Goal: Transaction & Acquisition: Subscribe to service/newsletter

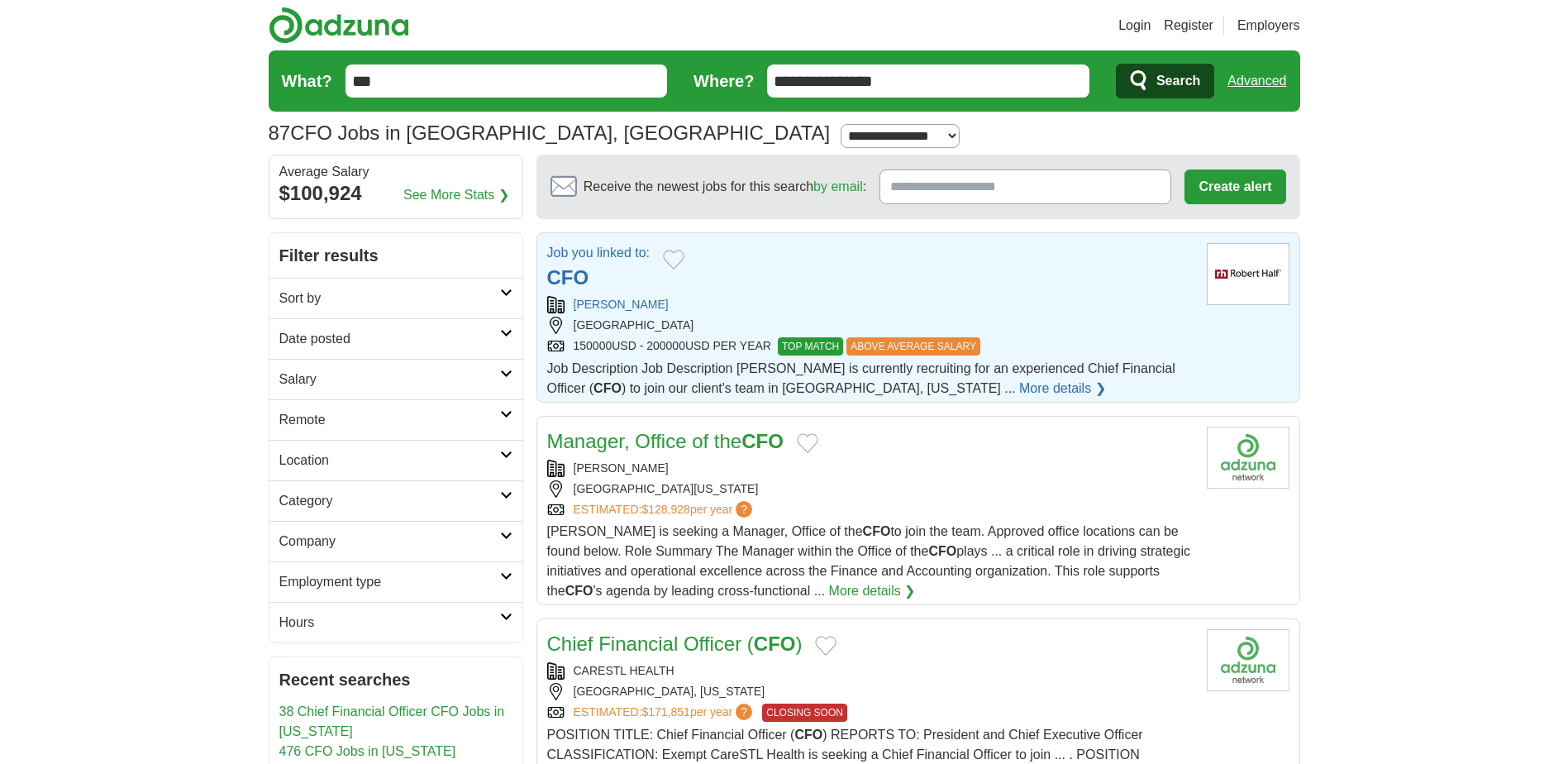
click at [678, 259] on button "Add to favorite jobs" at bounding box center [674, 259] width 22 height 20
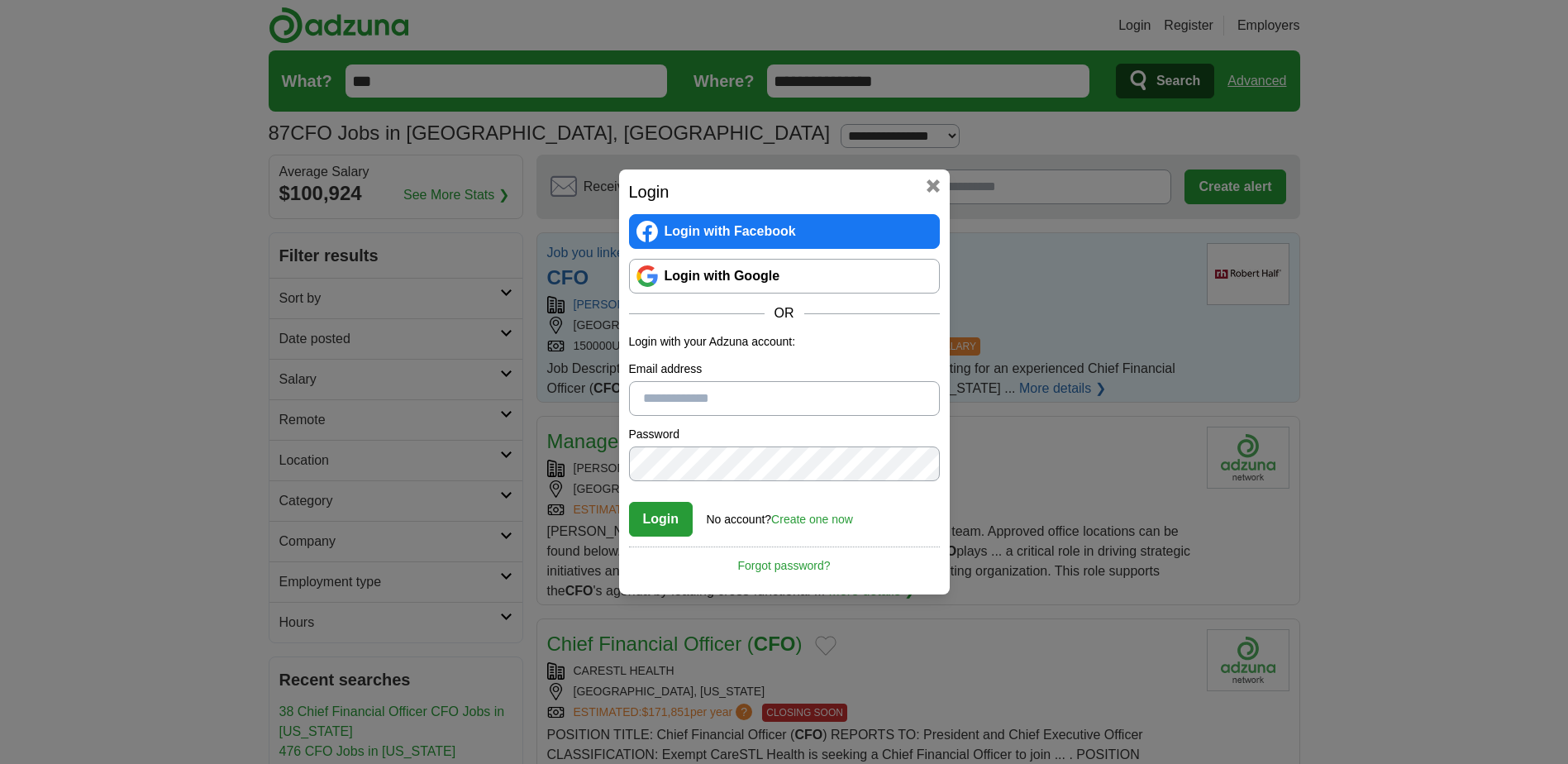
click at [659, 399] on input "Email address" at bounding box center [784, 397] width 310 height 34
type input "**********"
click at [663, 521] on button "Login" at bounding box center [661, 519] width 64 height 34
click at [796, 567] on link "Forgot password?" at bounding box center [784, 561] width 310 height 28
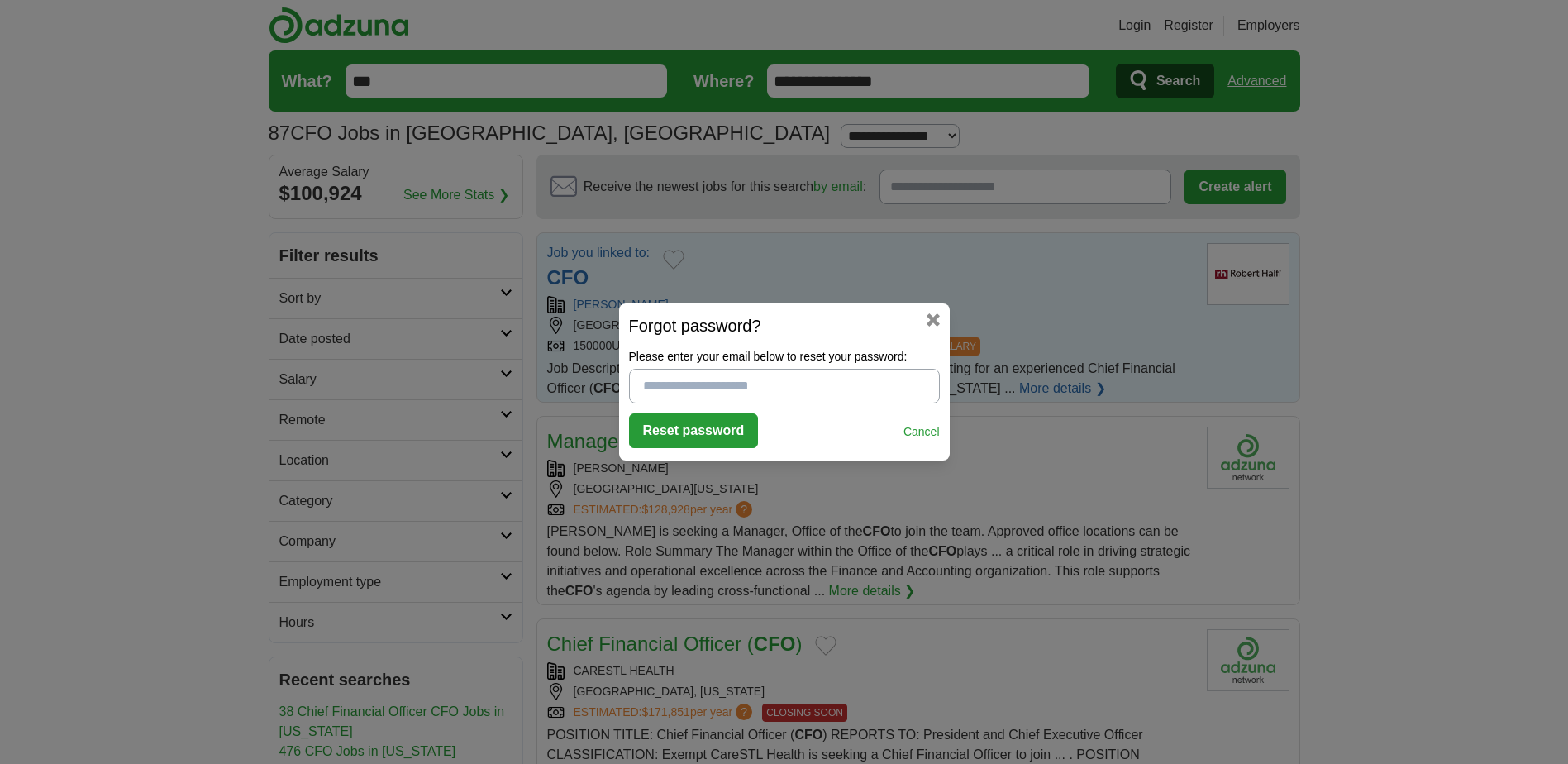
click at [636, 382] on input "Please enter your email below to reset your password:" at bounding box center [784, 386] width 310 height 34
type input "**********"
click at [698, 433] on button "Reset password" at bounding box center [694, 430] width 130 height 34
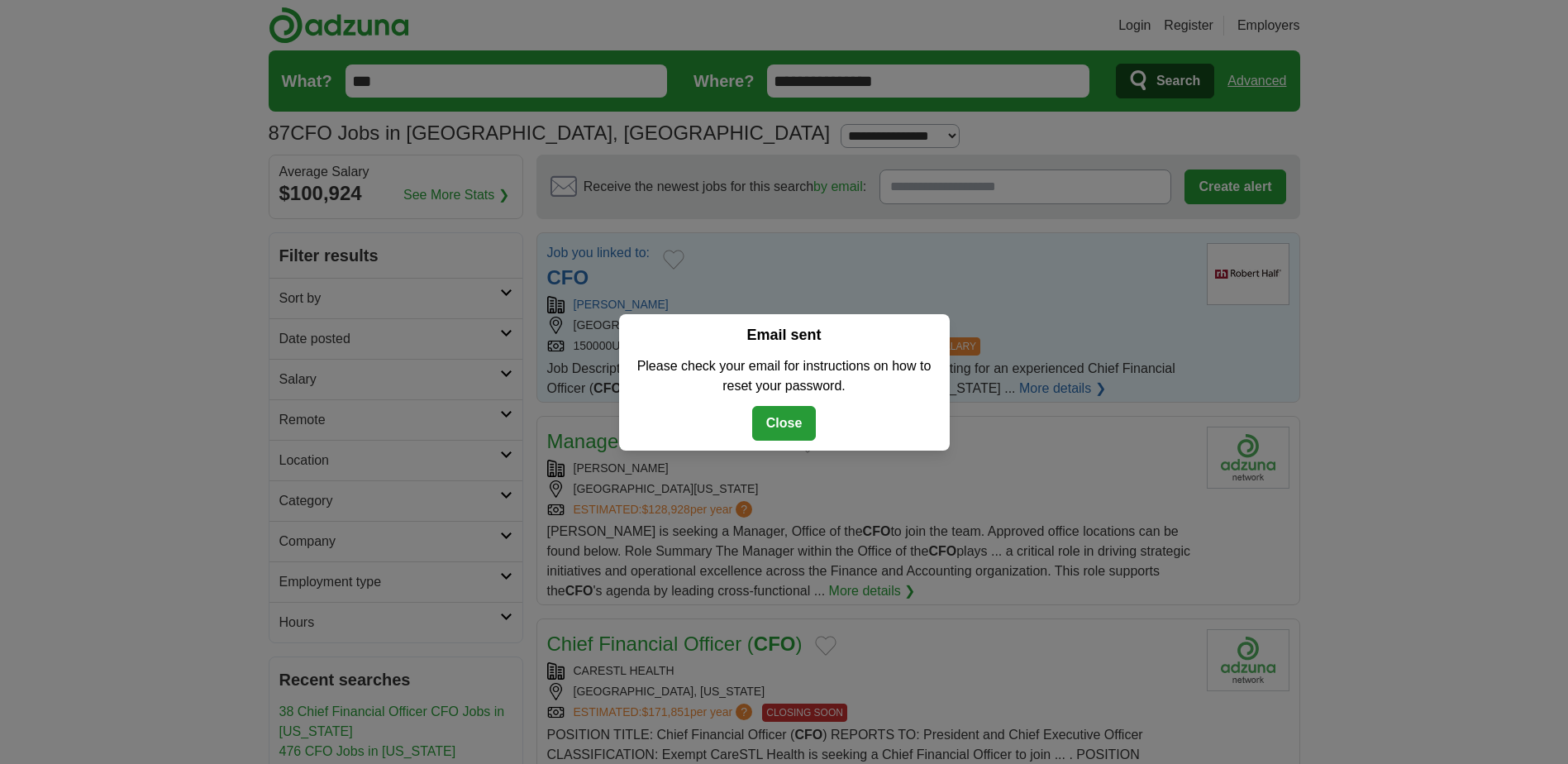
click at [790, 417] on button "Close" at bounding box center [784, 423] width 64 height 34
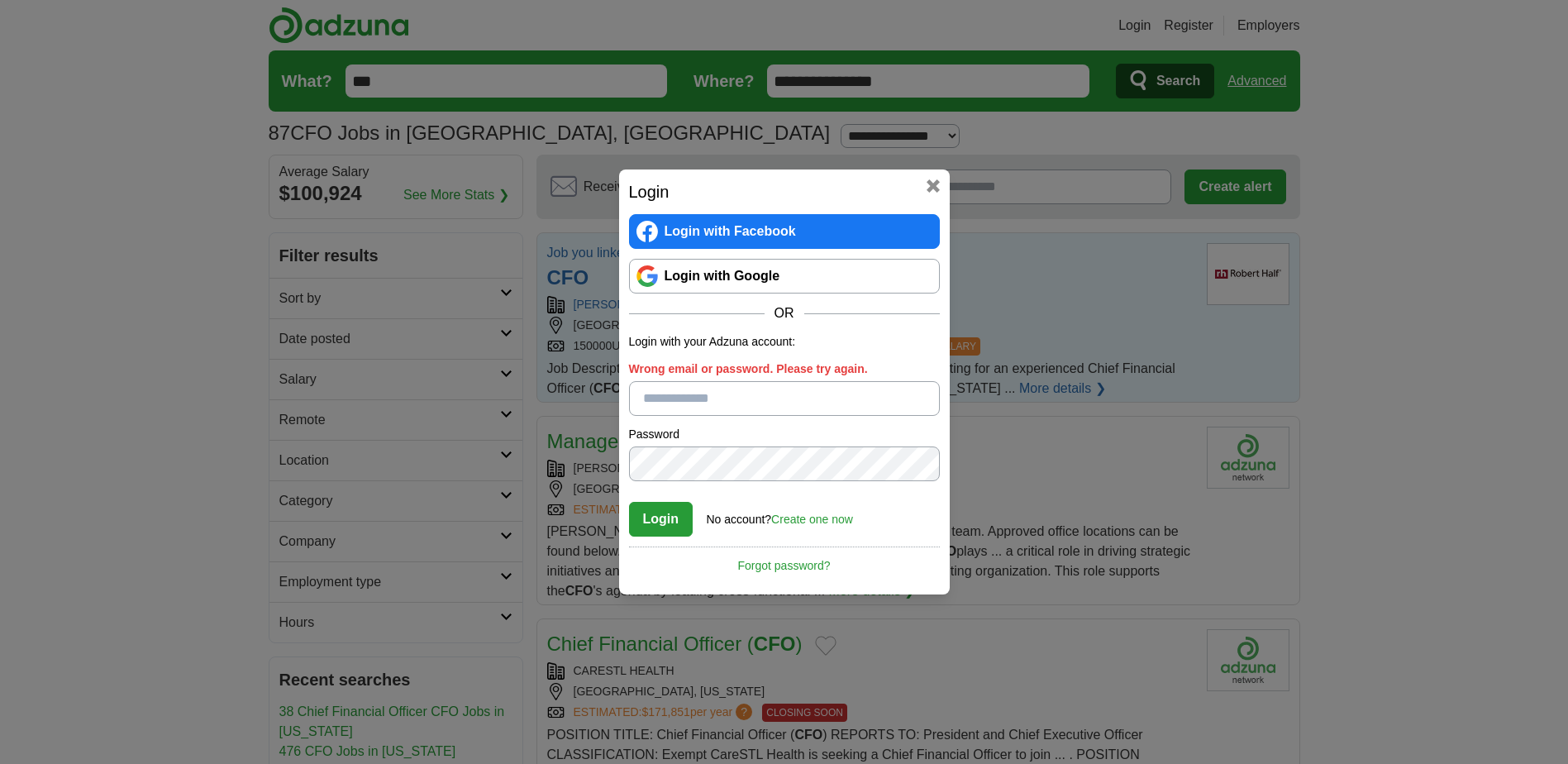
click at [635, 397] on input "Wrong email or password. Please try again." at bounding box center [784, 397] width 310 height 34
type input "**********"
click at [673, 519] on button "Login" at bounding box center [661, 519] width 64 height 34
click at [933, 187] on button at bounding box center [933, 186] width 13 height 13
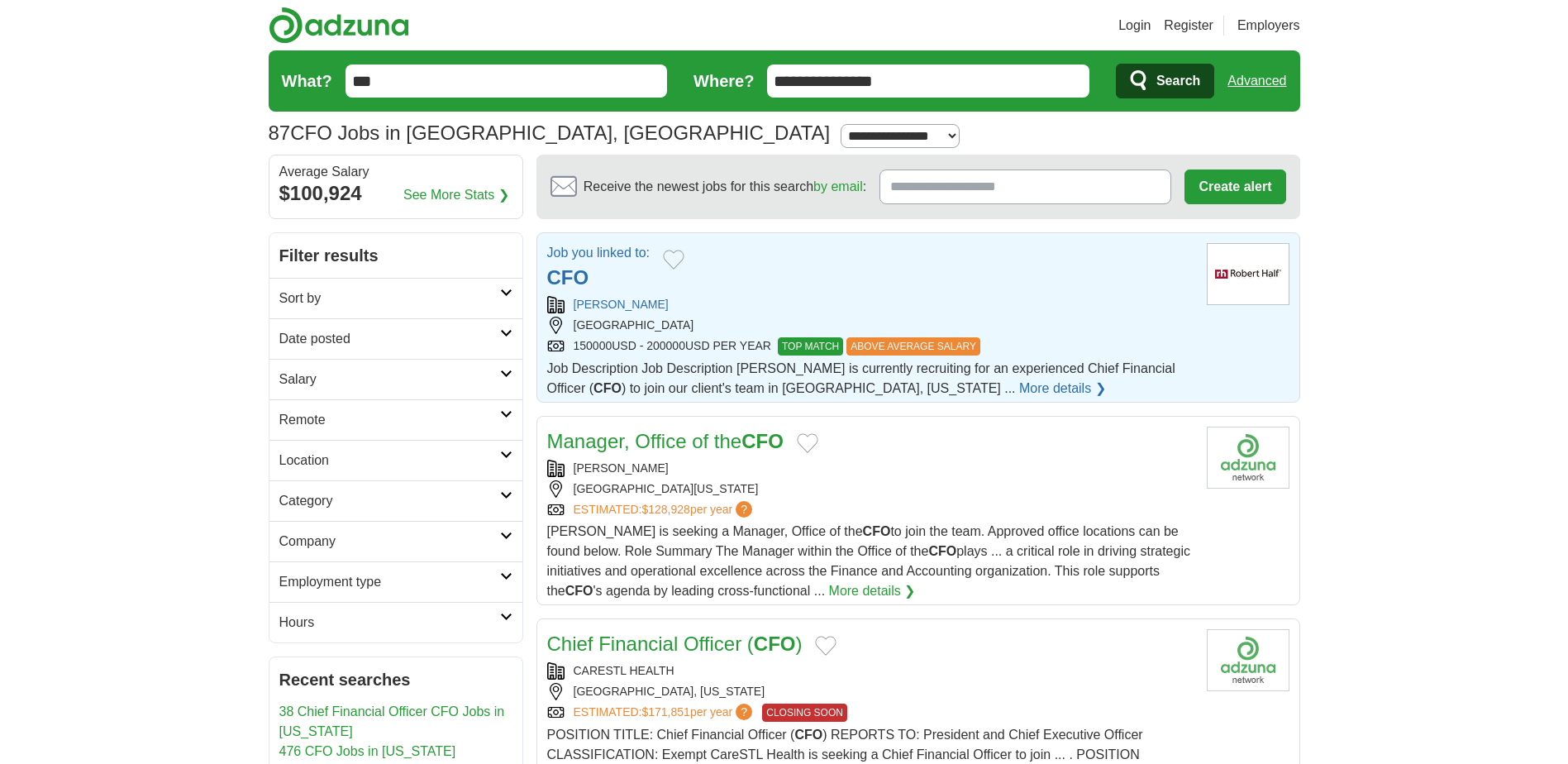
click at [657, 357] on div "Job you linked to: CFO ROBERT HALF KNOXVILLE 150000USD - 200000USD PER YEAR TOP…" at bounding box center [870, 320] width 646 height 156
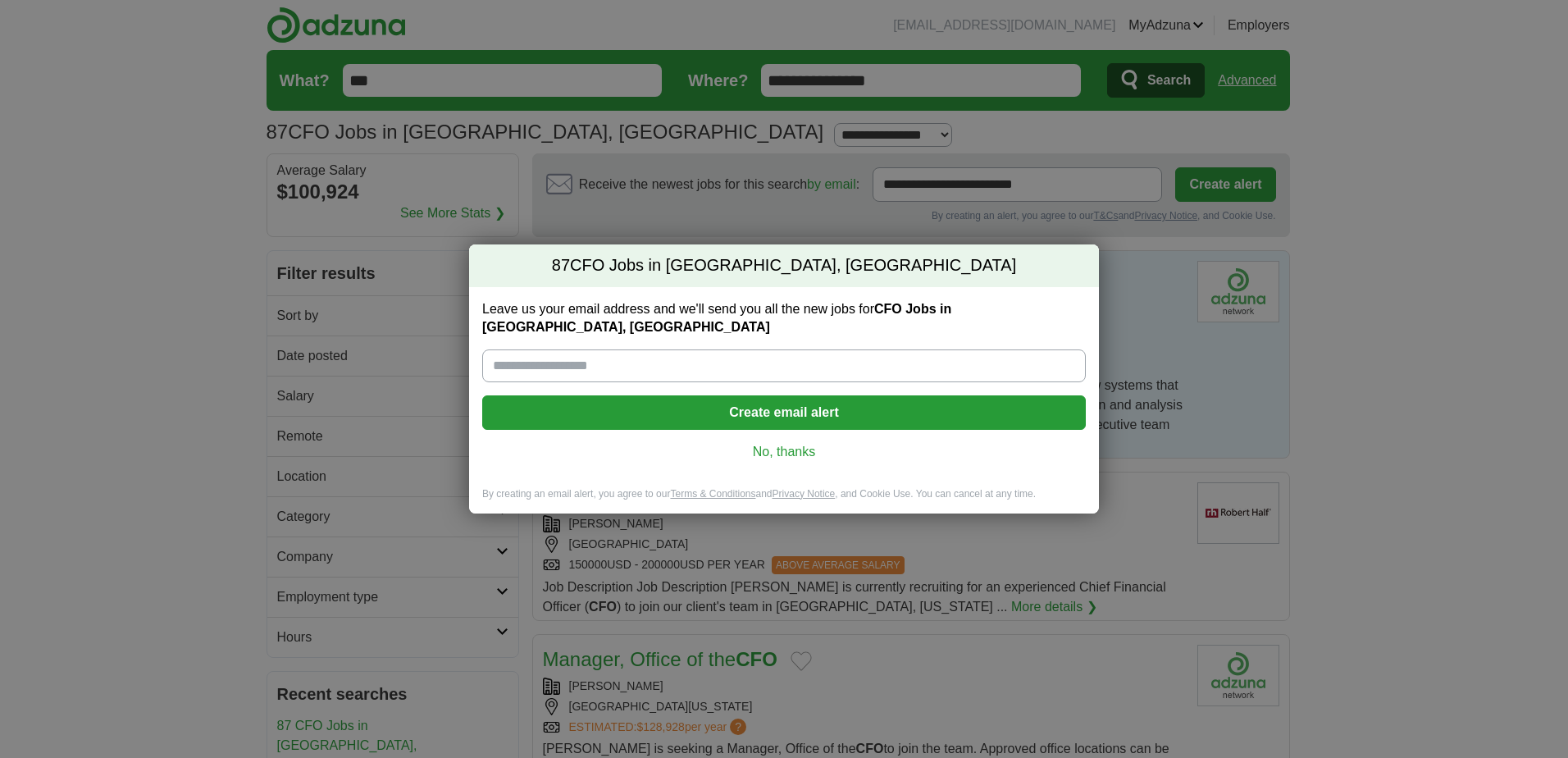
click at [774, 403] on button "Create email alert" at bounding box center [784, 412] width 603 height 34
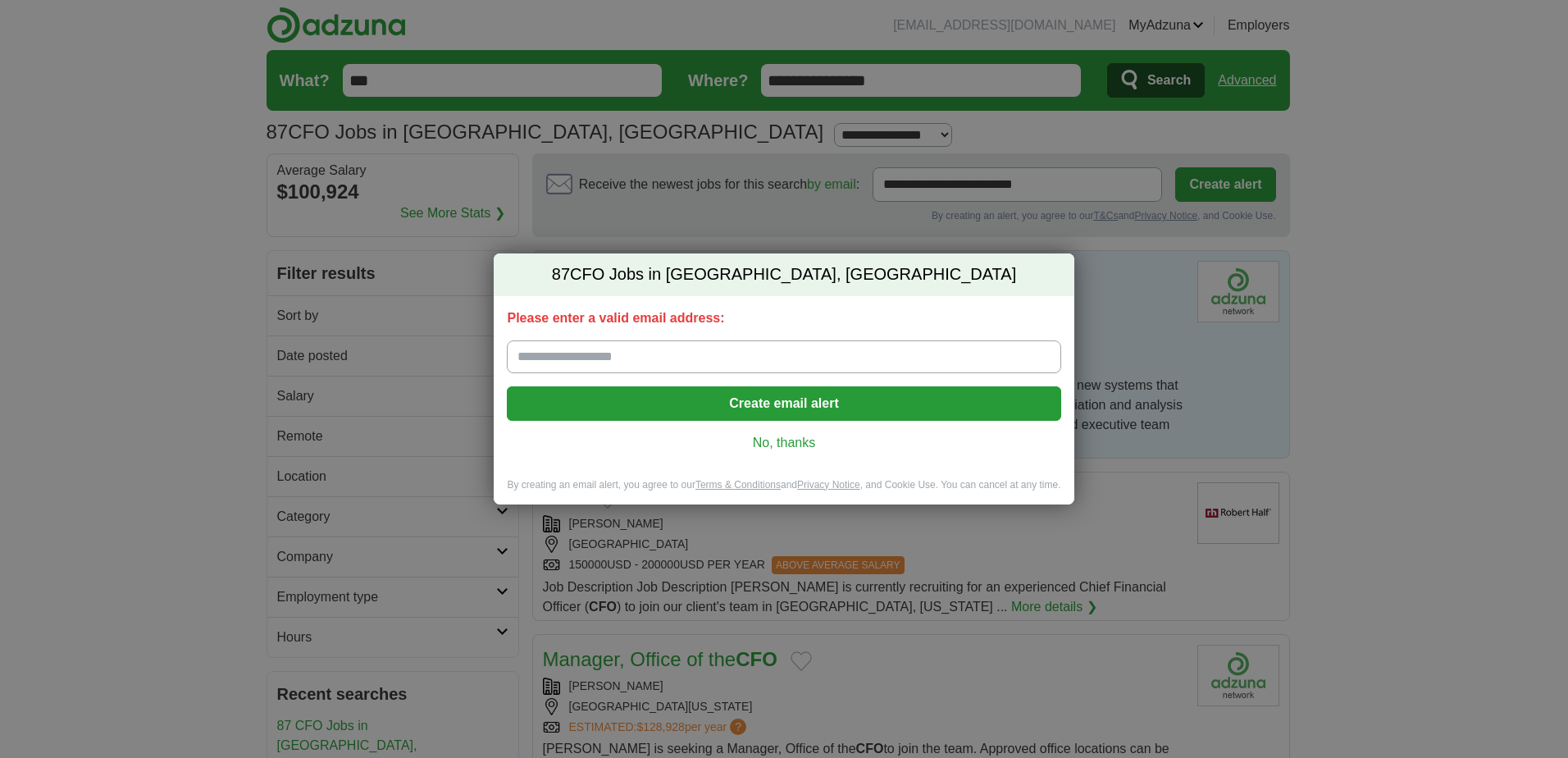
click at [516, 353] on input "Please enter a valid email address:" at bounding box center [783, 357] width 554 height 33
type input "**********"
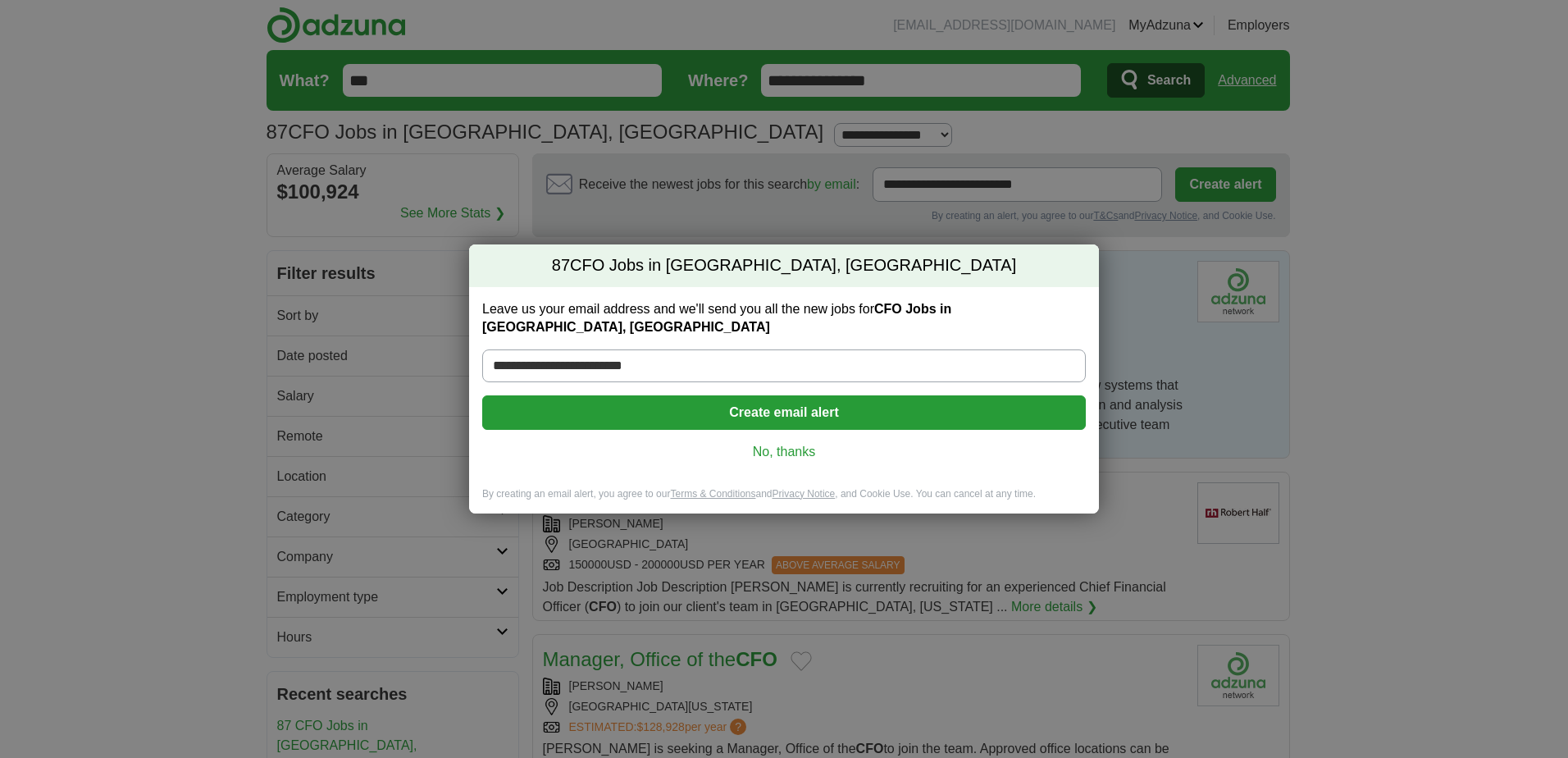
click at [801, 404] on button "Create email alert" at bounding box center [784, 412] width 603 height 34
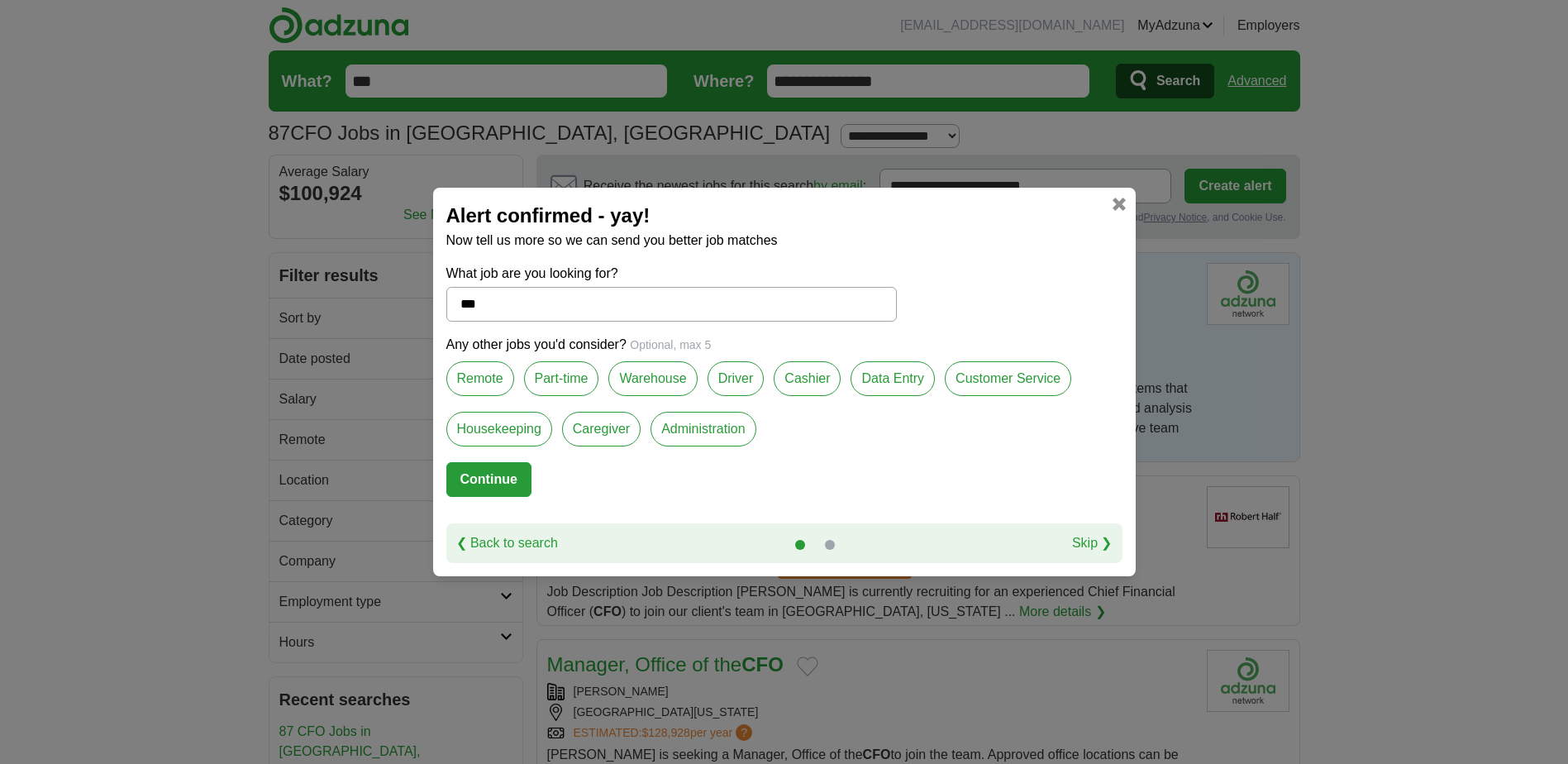
click at [480, 483] on button "Continue" at bounding box center [489, 479] width 85 height 34
select select "***"
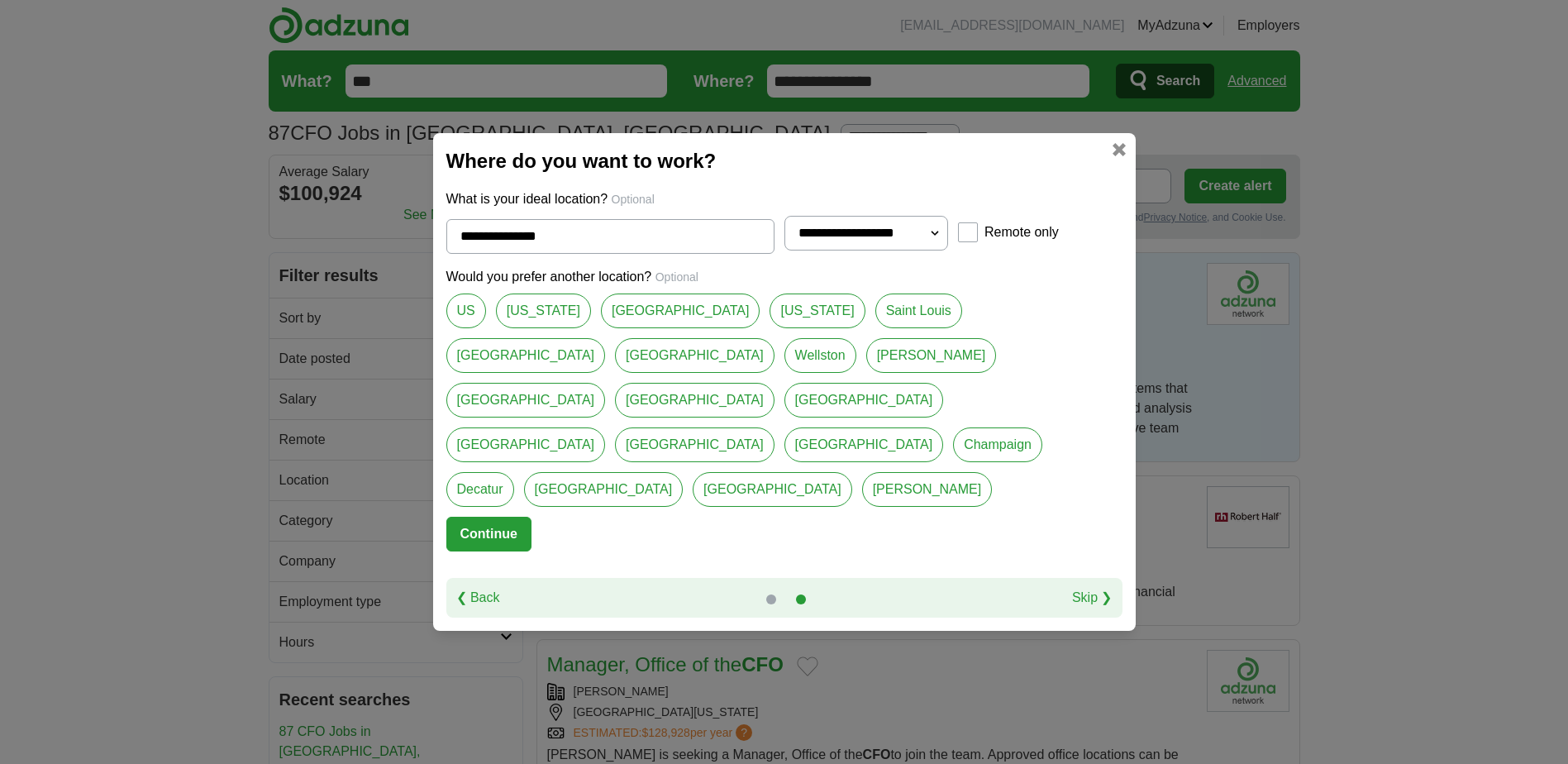
click at [515, 328] on link "[US_STATE]" at bounding box center [544, 310] width 95 height 34
click at [770, 326] on link "[US_STATE]" at bounding box center [817, 310] width 95 height 34
type input "********"
click at [484, 516] on button "Continue" at bounding box center [489, 533] width 85 height 34
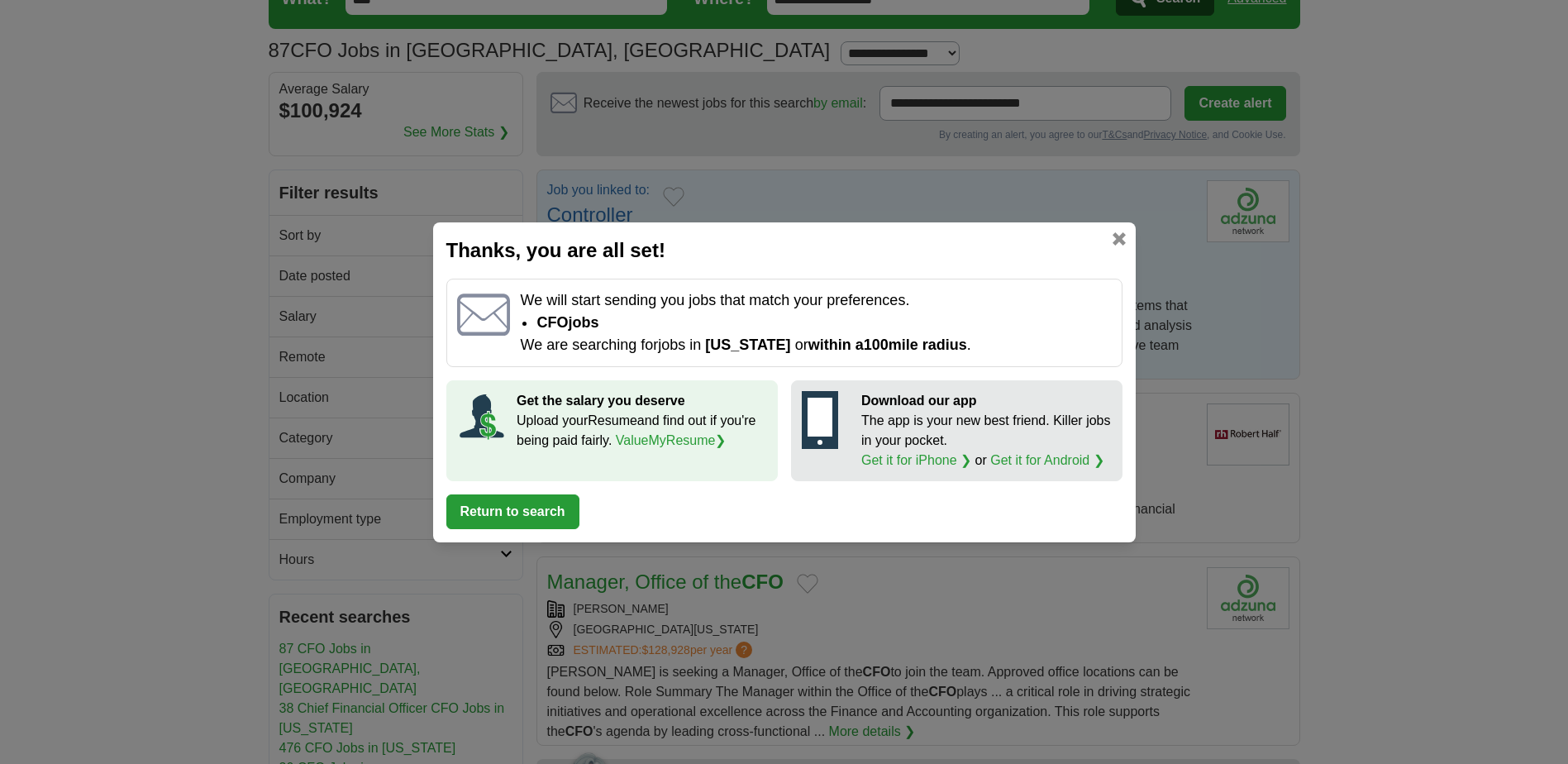
scroll to position [166, 0]
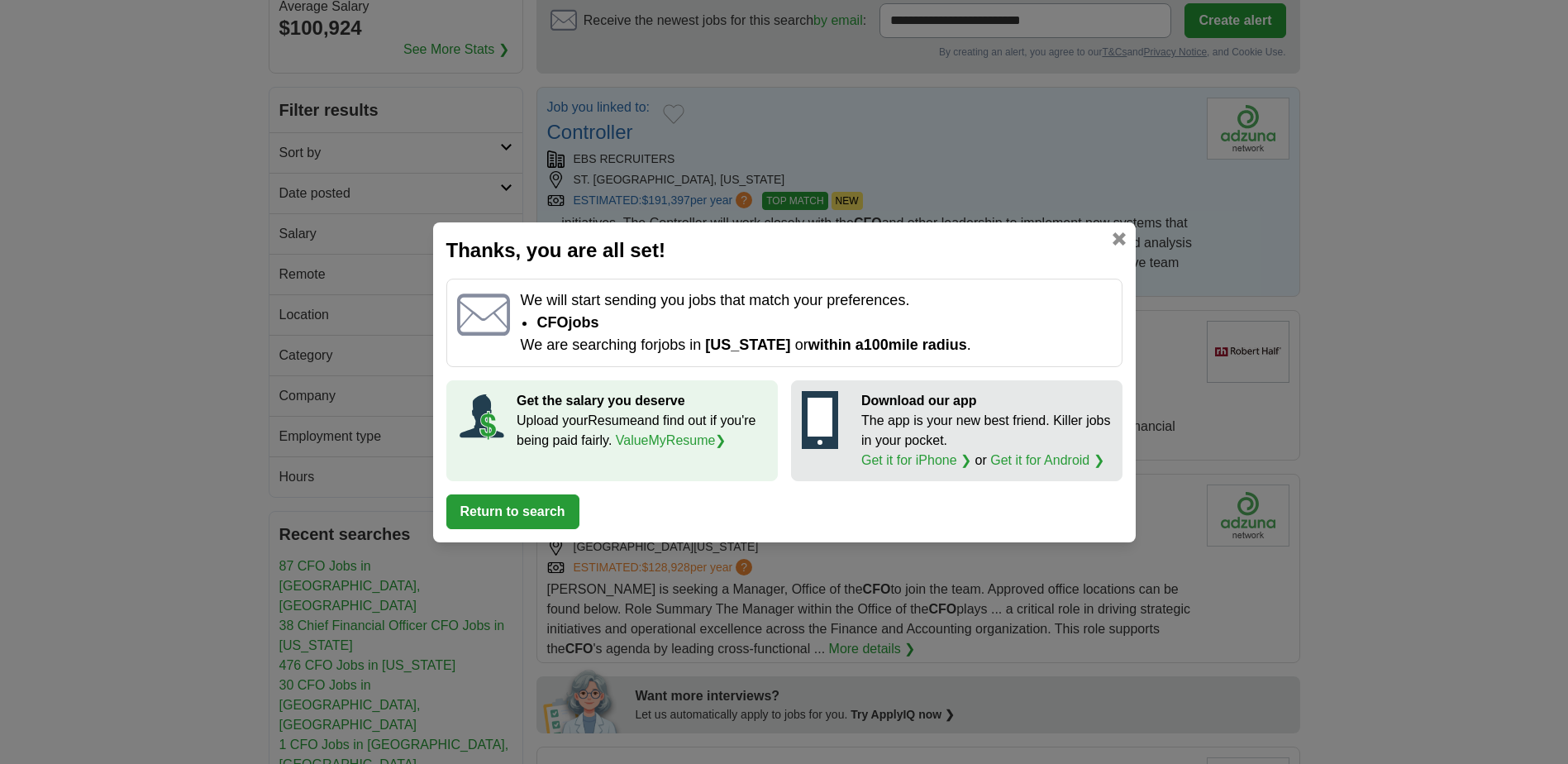
click at [517, 509] on button "Return to search" at bounding box center [512, 511] width 133 height 34
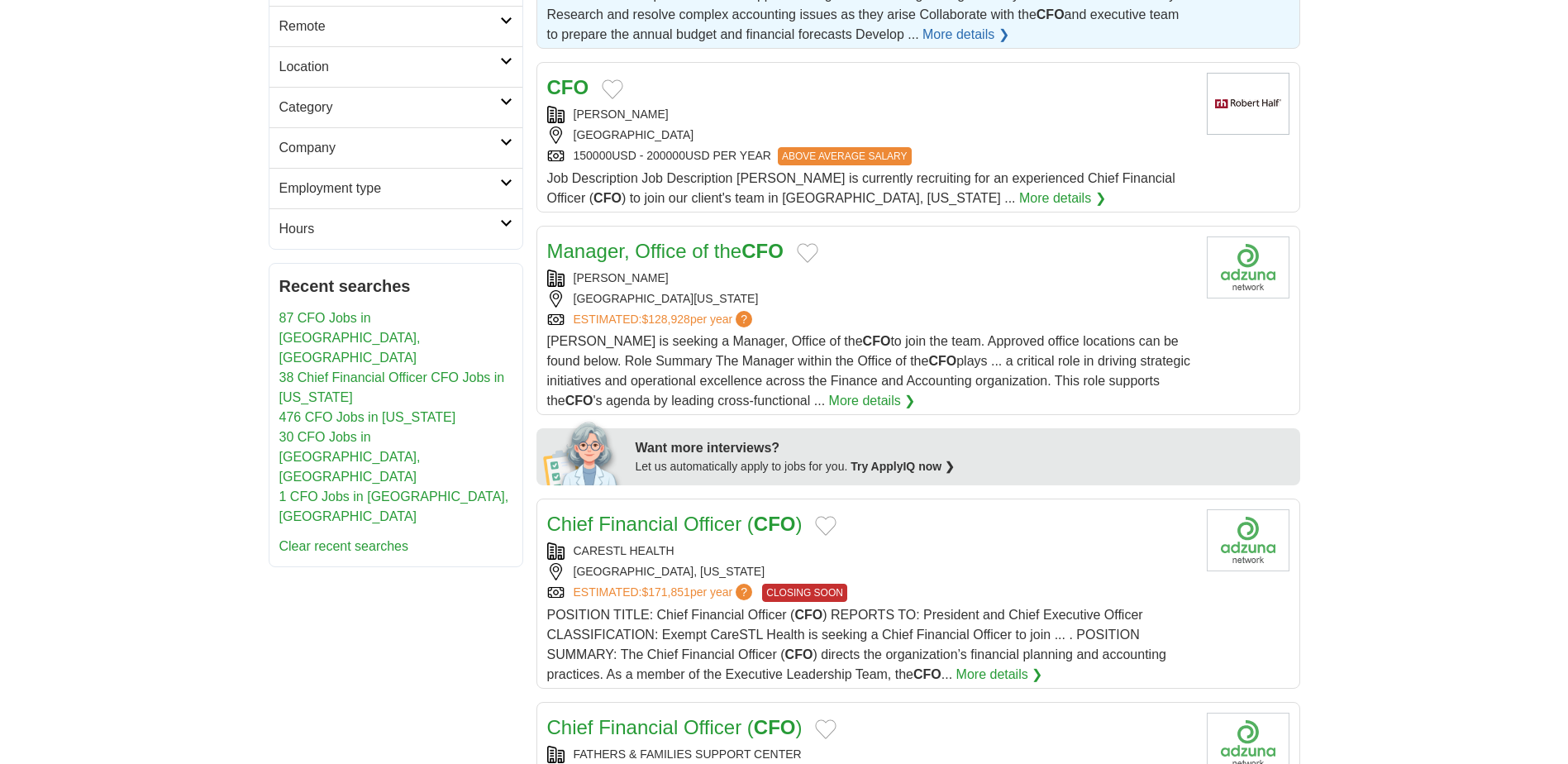
scroll to position [496, 0]
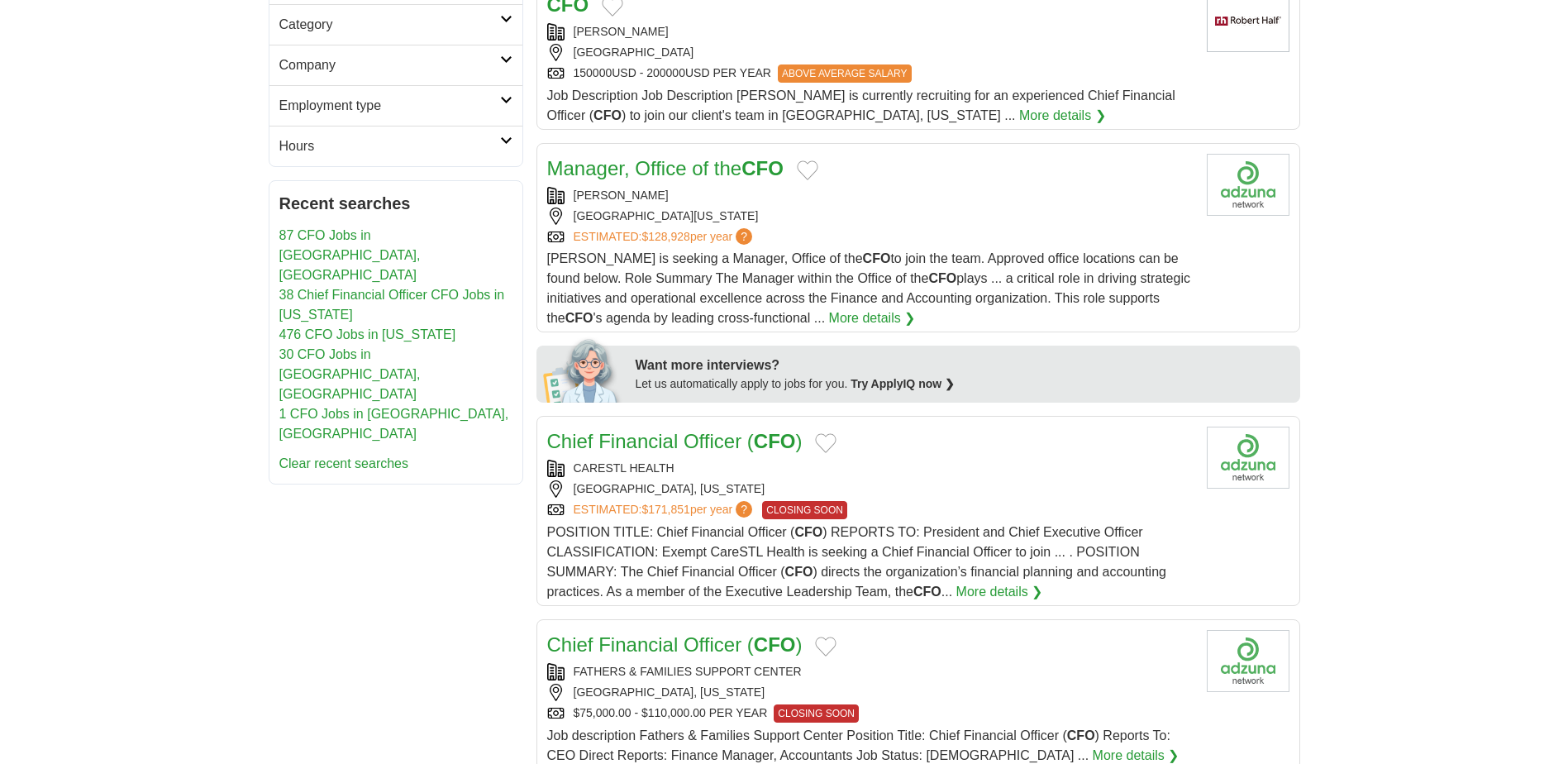
click at [602, 430] on link "Chief Financial Officer ( CFO )" at bounding box center [674, 441] width 255 height 23
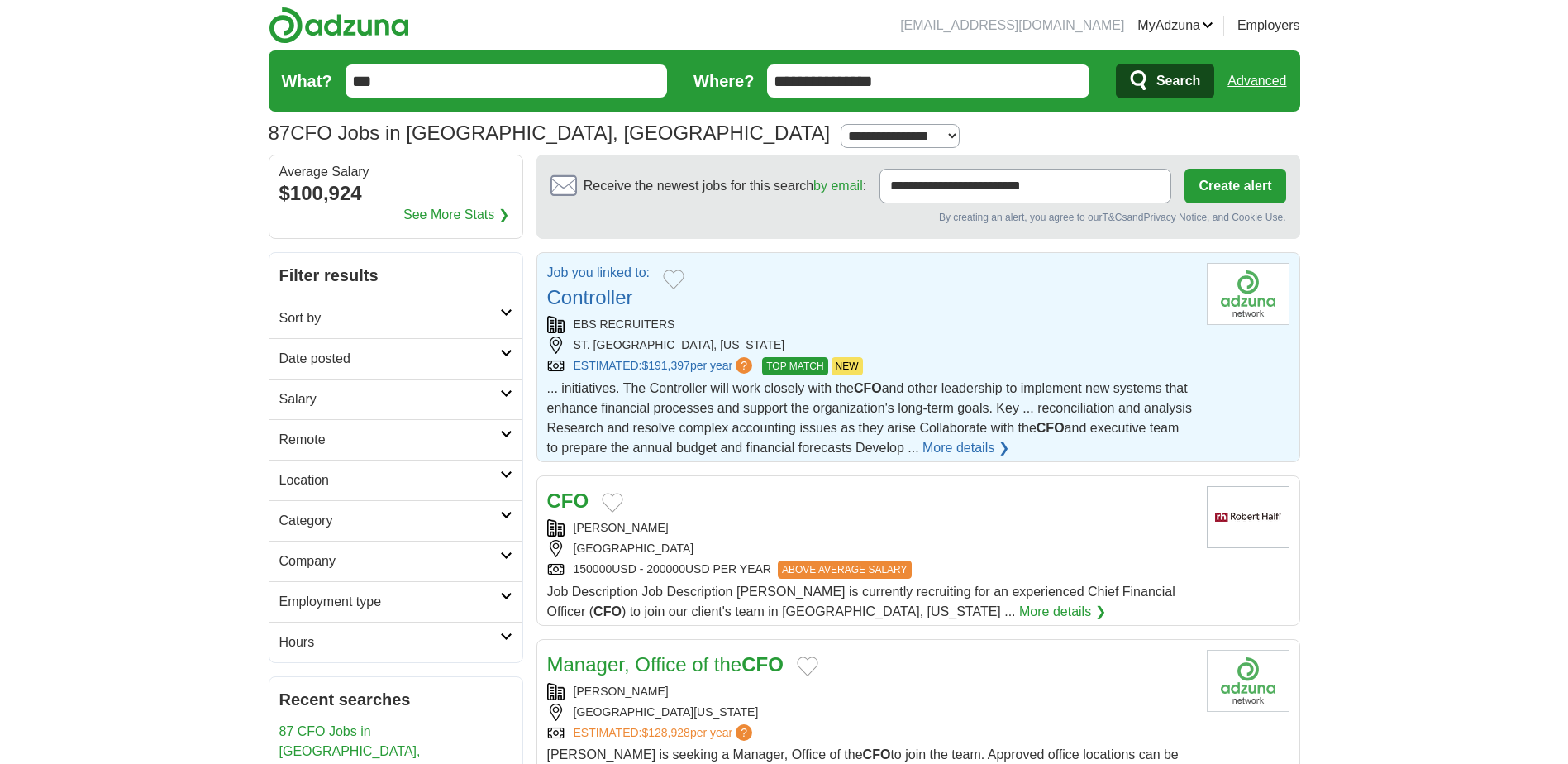
scroll to position [83, 0]
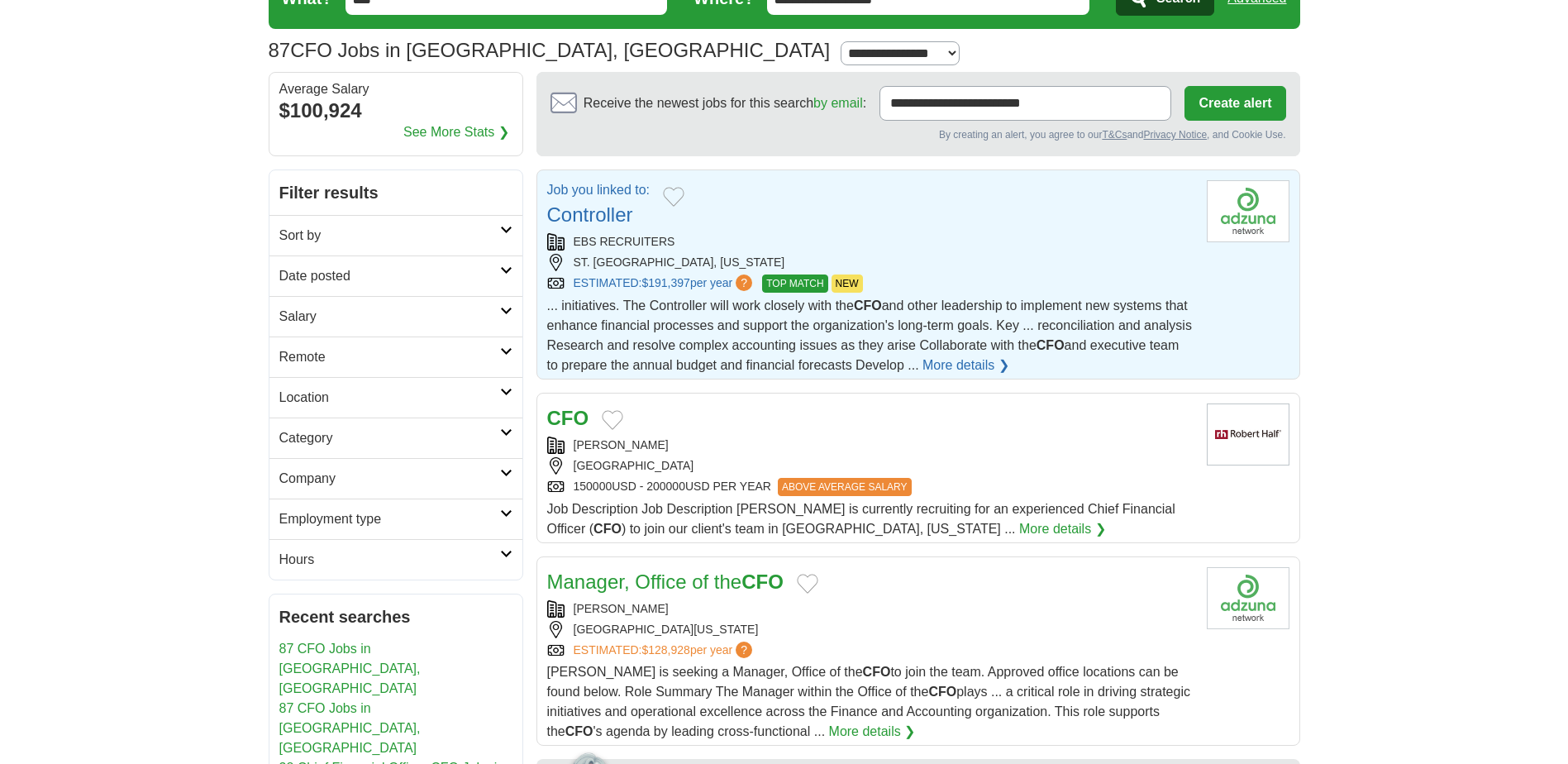
click at [607, 285] on link "ESTIMATED: $191,397 per year ?" at bounding box center [665, 284] width 182 height 18
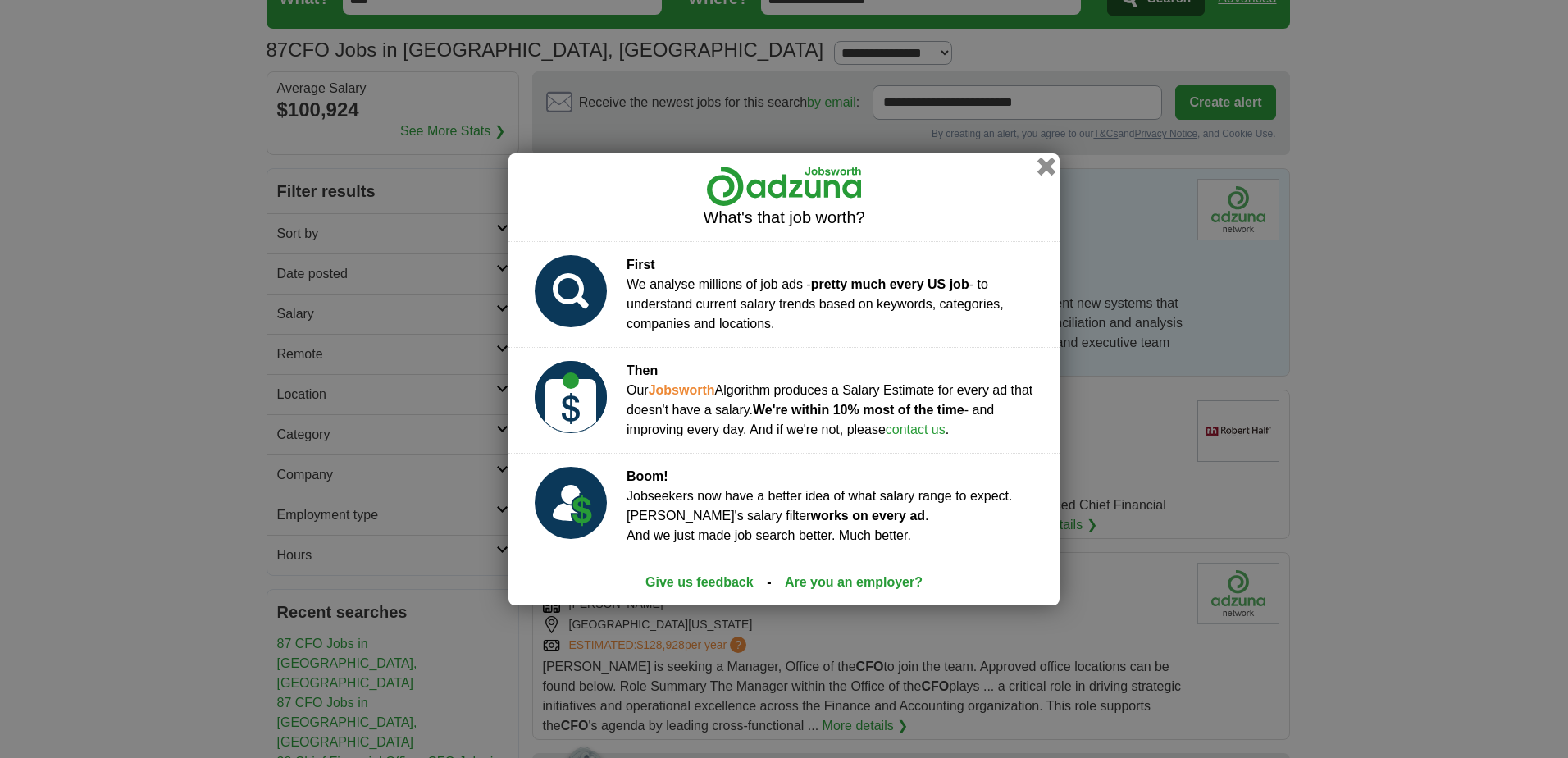
click at [1048, 169] on button "button" at bounding box center [1047, 166] width 18 height 18
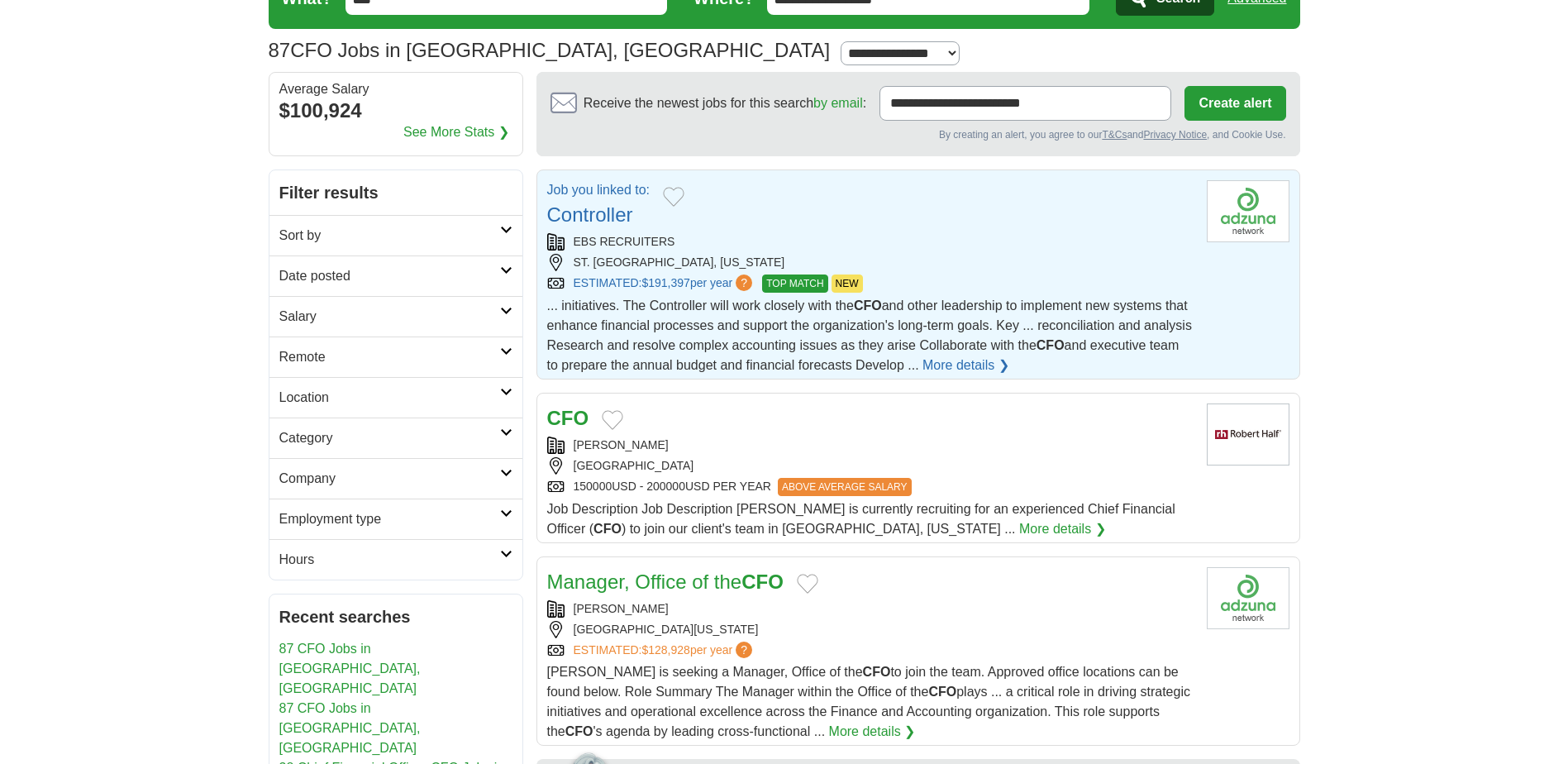
click at [611, 213] on link "Controller" at bounding box center [590, 214] width 86 height 23
